Goal: Task Accomplishment & Management: Use online tool/utility

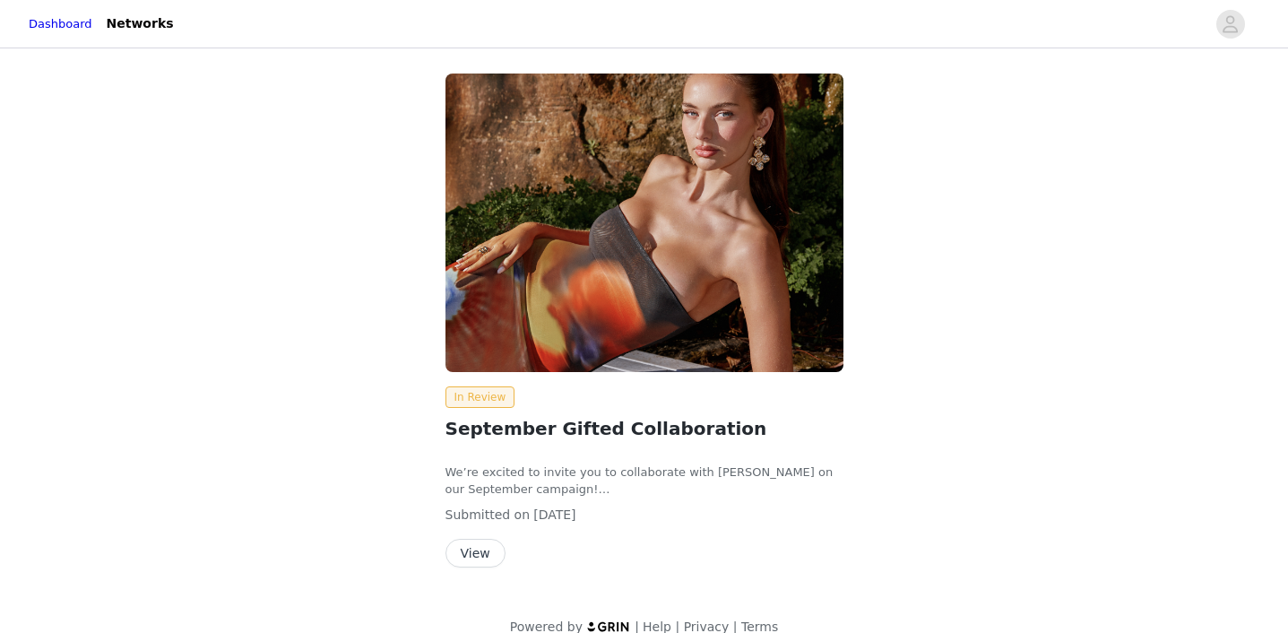
scroll to position [24, 0]
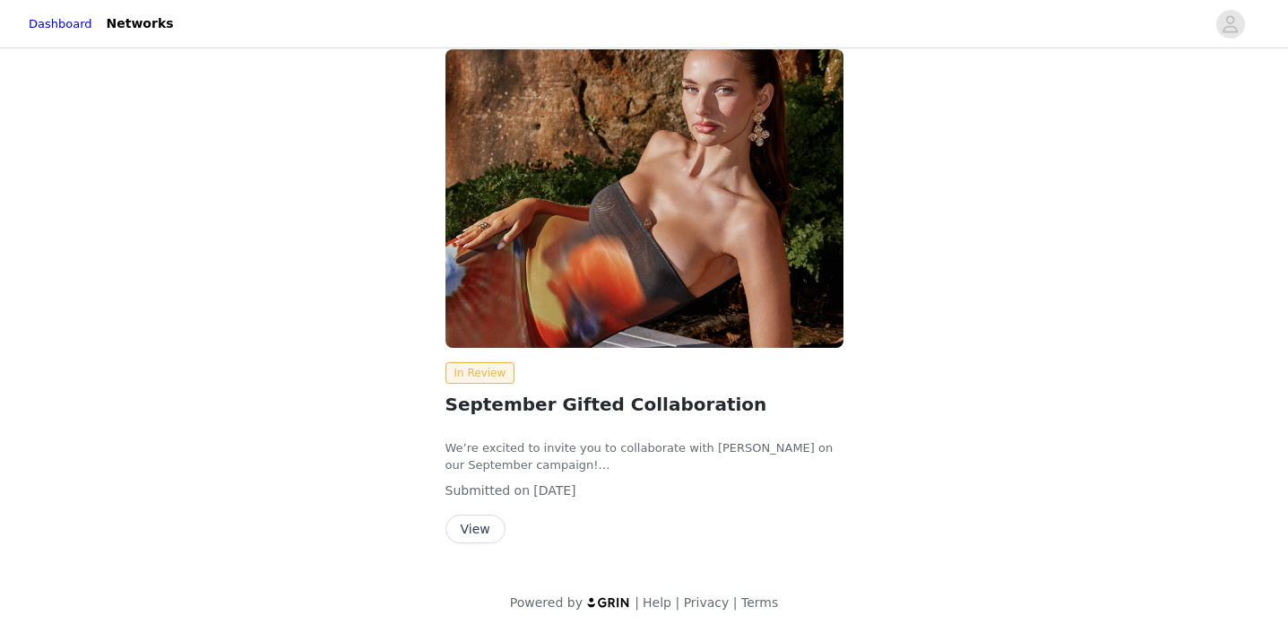
click at [480, 530] on button "View" at bounding box center [475, 528] width 60 height 29
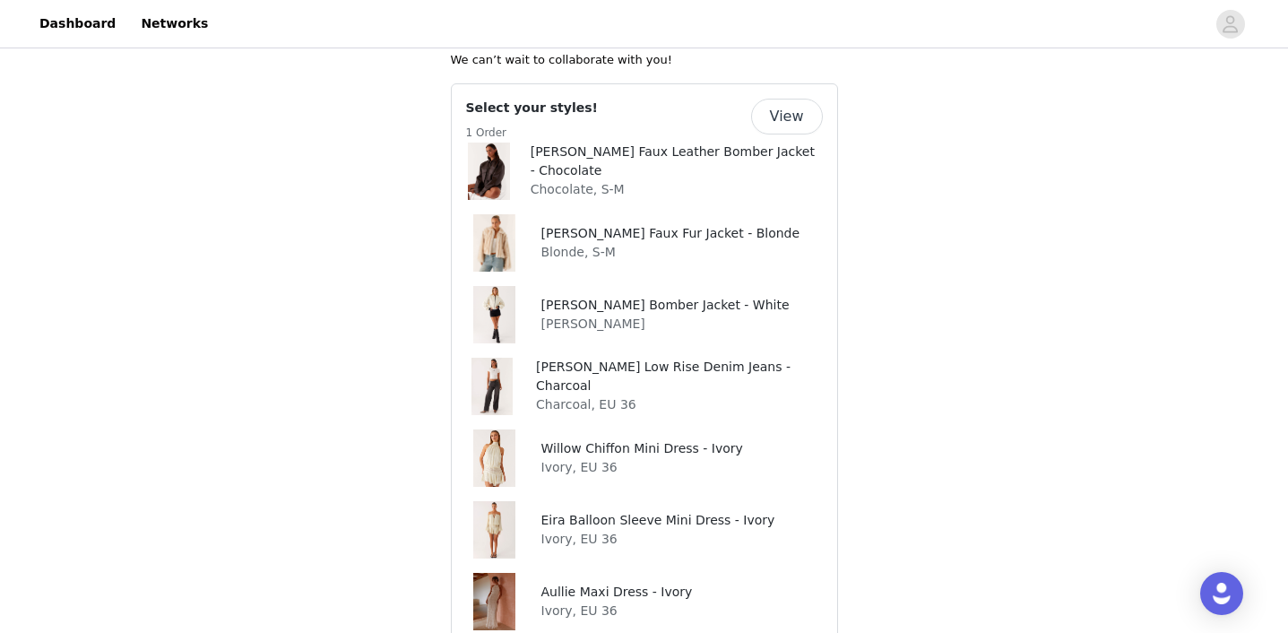
scroll to position [829, 0]
click at [790, 101] on button "View" at bounding box center [787, 119] width 72 height 36
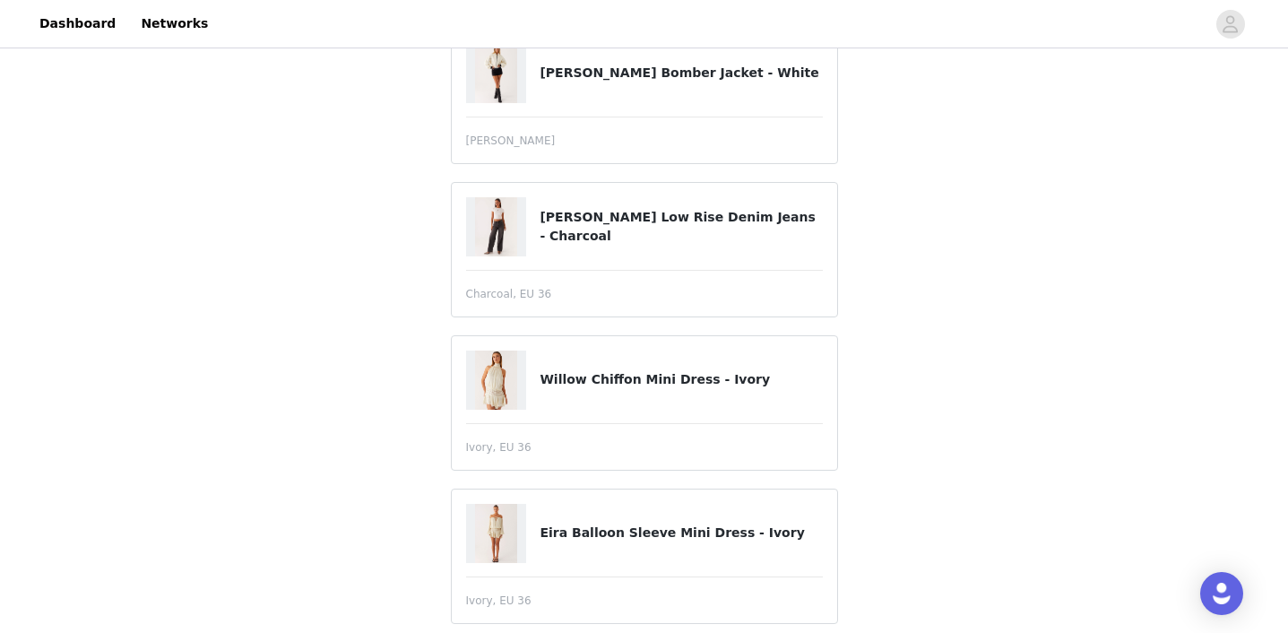
scroll to position [821, 0]
